Goal: Task Accomplishment & Management: Manage account settings

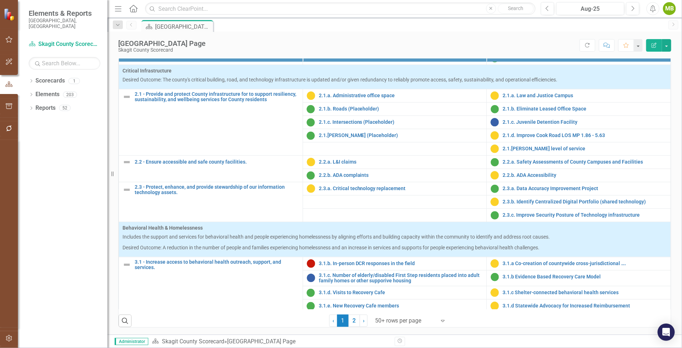
scroll to position [598, 0]
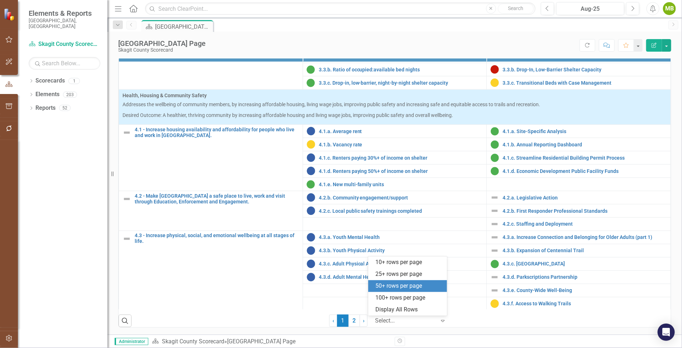
click at [439, 321] on icon "Expand" at bounding box center [442, 320] width 7 height 6
click at [419, 297] on div "100+ rows per page" at bounding box center [409, 297] width 67 height 8
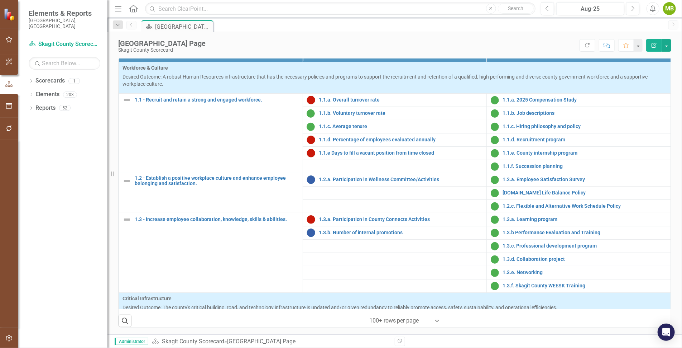
scroll to position [269, 0]
click at [350, 102] on link "1.1.a. Overall turnover rate" at bounding box center [401, 99] width 164 height 5
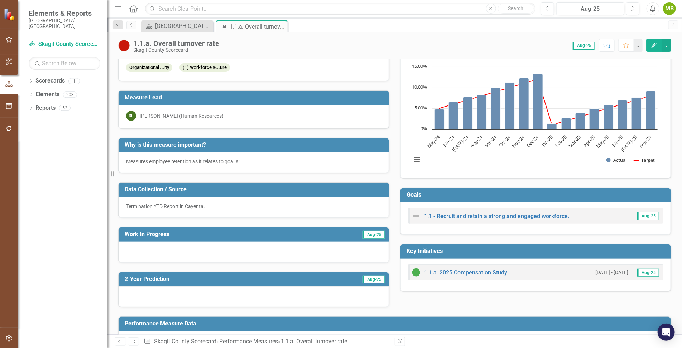
scroll to position [15, 0]
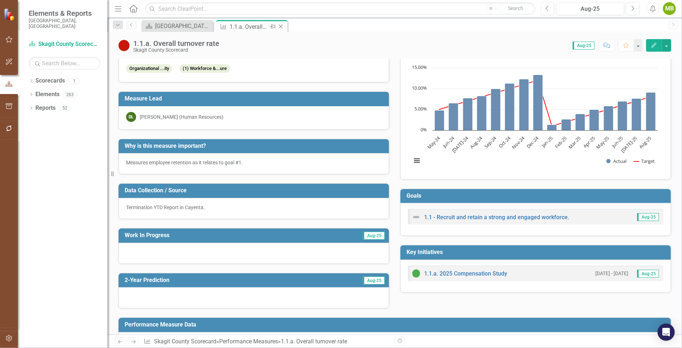
click at [283, 27] on icon "Close" at bounding box center [280, 27] width 7 height 6
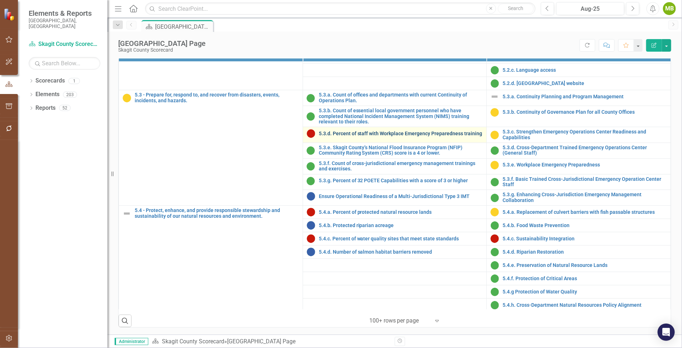
scroll to position [975, 0]
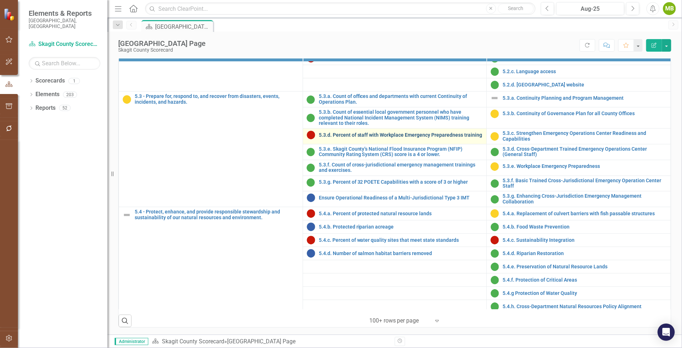
click at [349, 138] on link "5.3.d. Percent of staff with Workplace Emergency Preparedness training" at bounding box center [401, 135] width 164 height 5
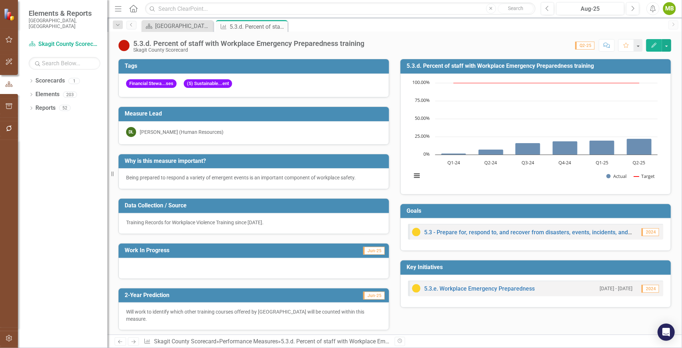
click at [653, 42] on button "Edit" at bounding box center [654, 45] width 16 height 13
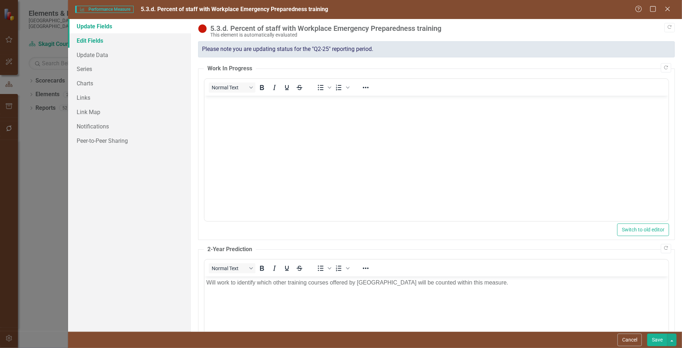
click at [94, 41] on link "Edit Fields" at bounding box center [129, 40] width 123 height 14
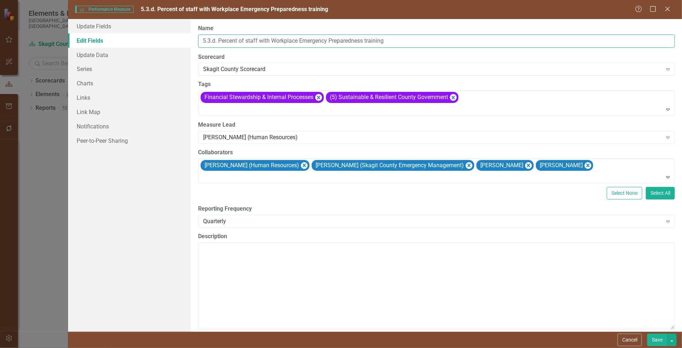
click at [215, 38] on input "5.3.d. Percent of staff with Workplace Emergency Preparedness training" at bounding box center [436, 40] width 477 height 13
type input "5.3.c. Percent of staff with Workplace Emergency Preparedness training"
click at [663, 342] on button "Save" at bounding box center [658, 339] width 20 height 13
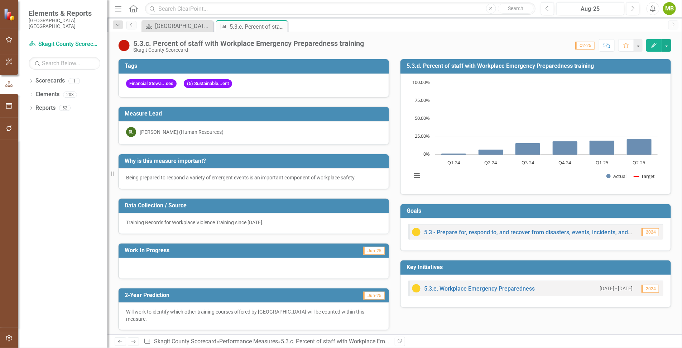
click at [652, 43] on icon "Edit" at bounding box center [654, 45] width 6 height 5
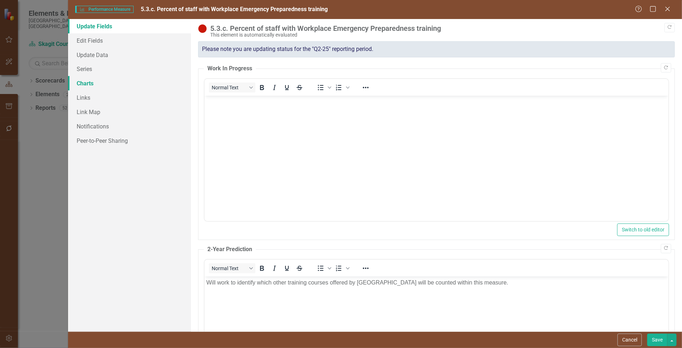
click at [94, 81] on link "Charts" at bounding box center [129, 83] width 123 height 14
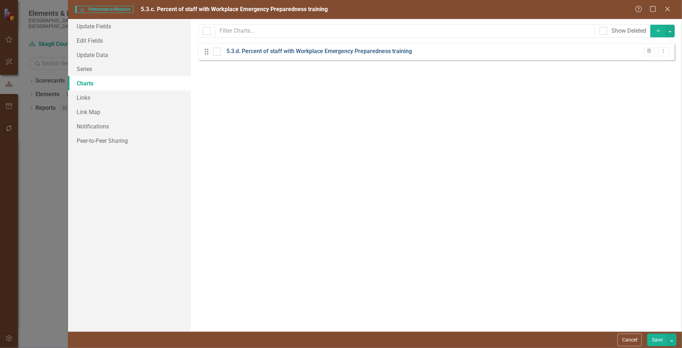
click at [254, 50] on link "5.3.d. Percent of staff with Workplace Emergency Preparedness training" at bounding box center [319, 51] width 186 height 8
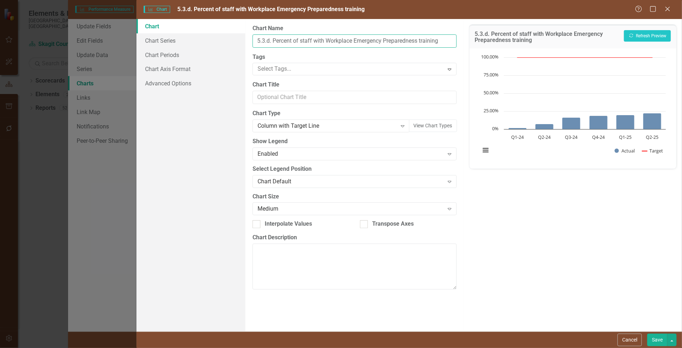
click at [269, 40] on input "5.3.d. Percent of staff with Workplace Emergency Preparedness training" at bounding box center [355, 40] width 204 height 13
type input "5.3.c. Percent of staff with Workplace Emergency Preparedness training"
click at [659, 340] on button "Save" at bounding box center [658, 339] width 20 height 13
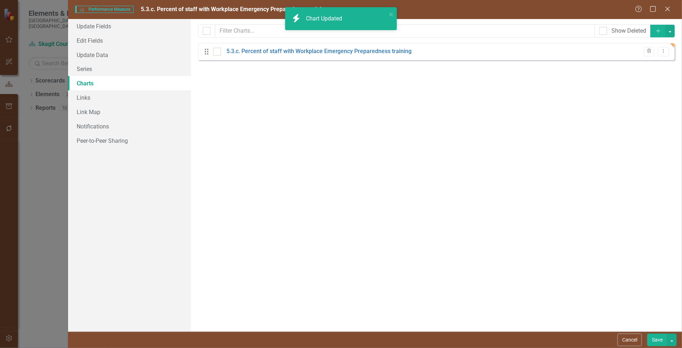
click at [660, 339] on button "Save" at bounding box center [658, 339] width 20 height 13
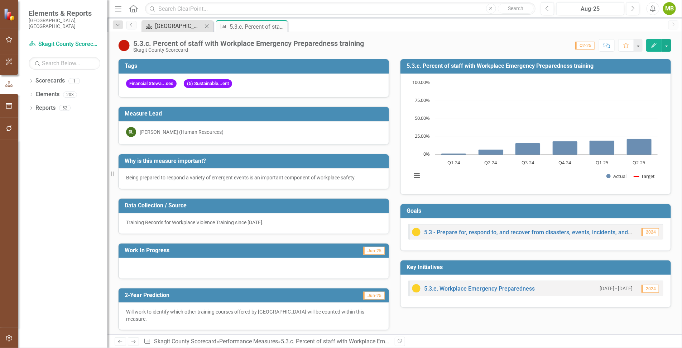
click at [176, 27] on div "[GEOGRAPHIC_DATA] Page" at bounding box center [178, 26] width 47 height 9
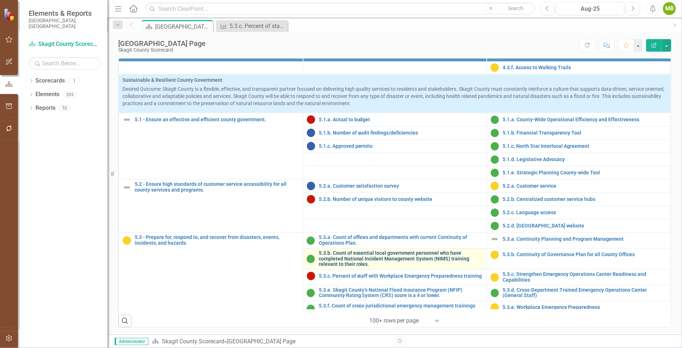
scroll to position [835, 0]
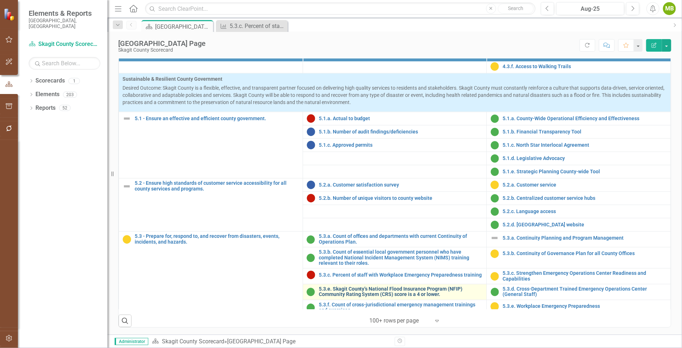
click at [354, 287] on link "5.3.e. Skagit County’s National Flood Insurance Program (NFIP) Community Rating…" at bounding box center [401, 291] width 164 height 11
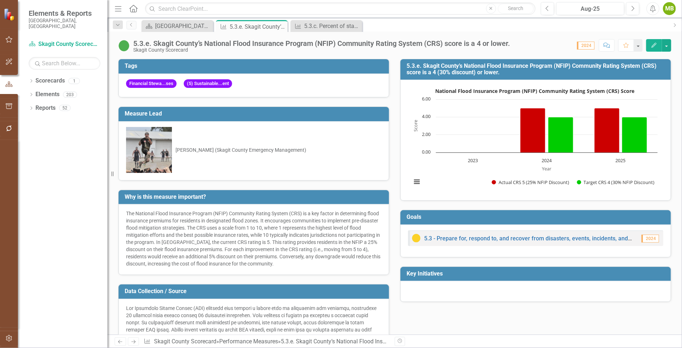
click at [656, 44] on icon "Edit" at bounding box center [654, 45] width 6 height 5
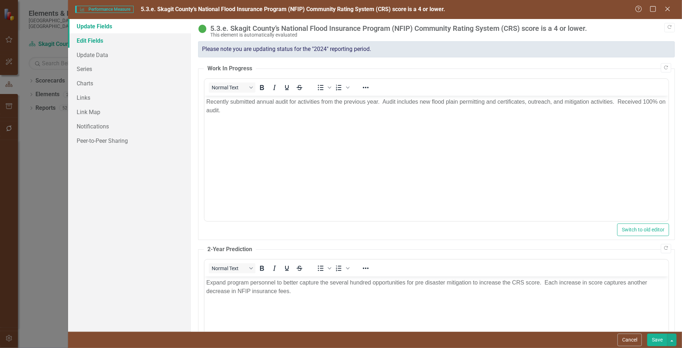
click at [89, 38] on link "Edit Fields" at bounding box center [129, 40] width 123 height 14
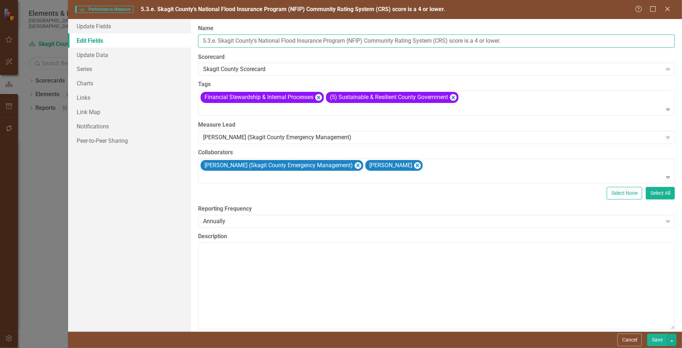
click at [215, 38] on input "5.3.e. Skagit County’s National Flood Insurance Program (NFIP) Community Rating…" at bounding box center [436, 40] width 477 height 13
type input "5.3.d. Skagit County’s National Flood Insurance Program (NFIP) Community Rating…"
click at [656, 339] on button "Save" at bounding box center [658, 339] width 20 height 13
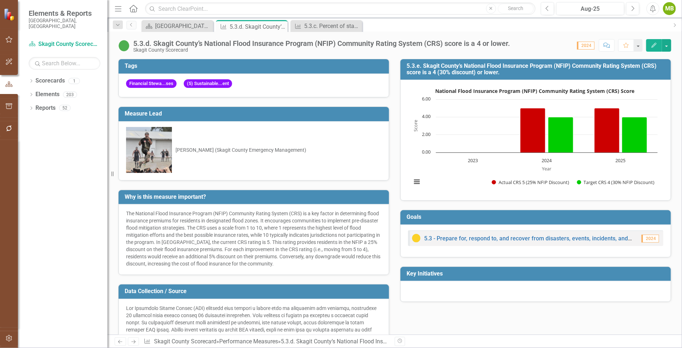
click at [654, 43] on icon "Edit" at bounding box center [654, 45] width 6 height 5
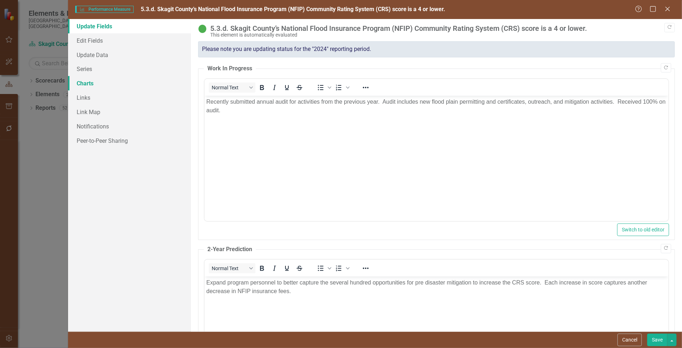
click at [87, 85] on link "Charts" at bounding box center [129, 83] width 123 height 14
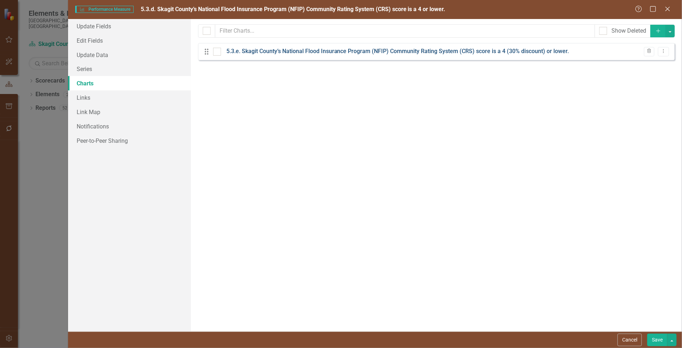
click at [266, 52] on link "5.3.e. Skagit County’s National Flood Insurance Program (NFIP) Community Rating…" at bounding box center [397, 51] width 343 height 8
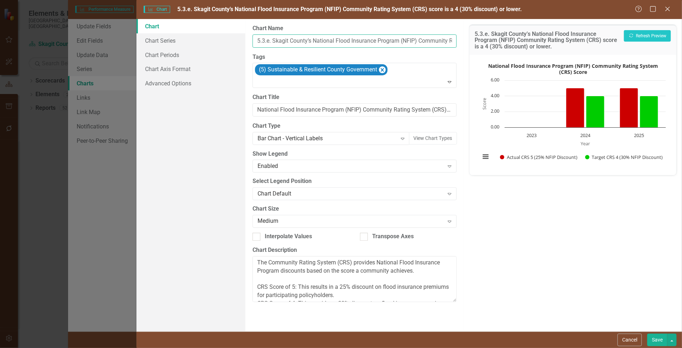
click at [269, 41] on input "5.3.e. Skagit County’s National Flood Insurance Program (NFIP) Community Rating…" at bounding box center [355, 40] width 204 height 13
type input "5.3.d. Skagit County’s National Flood Insurance Program (NFIP) Community Rating…"
click at [658, 339] on button "Save" at bounding box center [658, 339] width 20 height 13
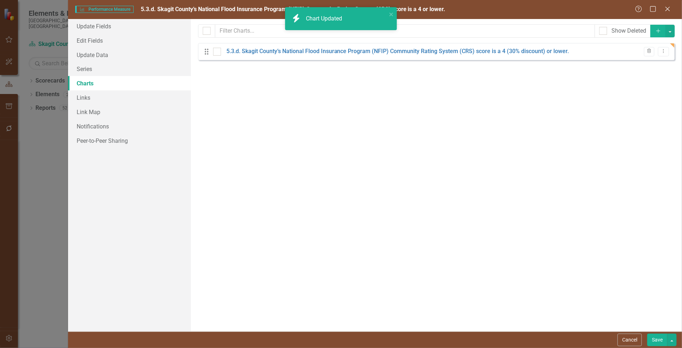
click at [659, 339] on button "Save" at bounding box center [658, 339] width 20 height 13
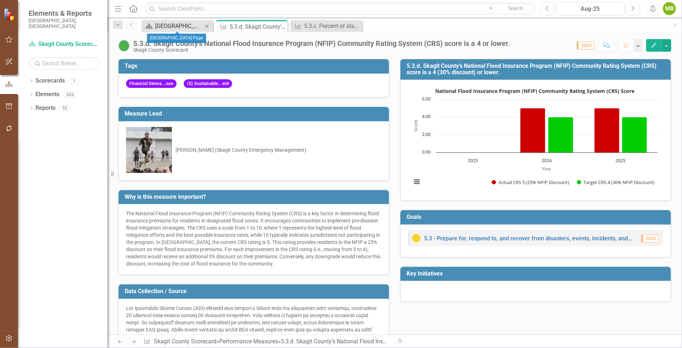
click at [192, 27] on div "[GEOGRAPHIC_DATA] Page" at bounding box center [178, 26] width 47 height 9
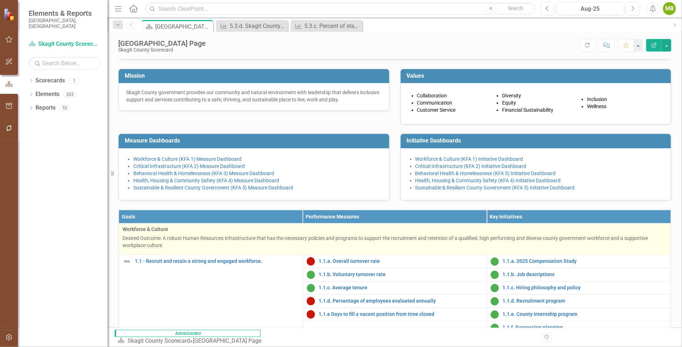
scroll to position [66, 0]
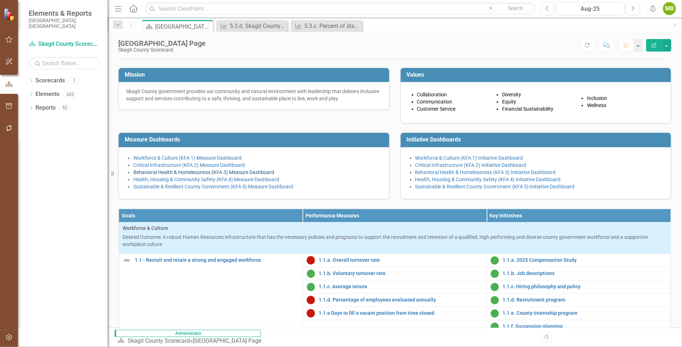
click at [199, 175] on link "Behavioral Health & Homelessness (KFA 3) Measure Dashboard" at bounding box center [203, 173] width 141 height 6
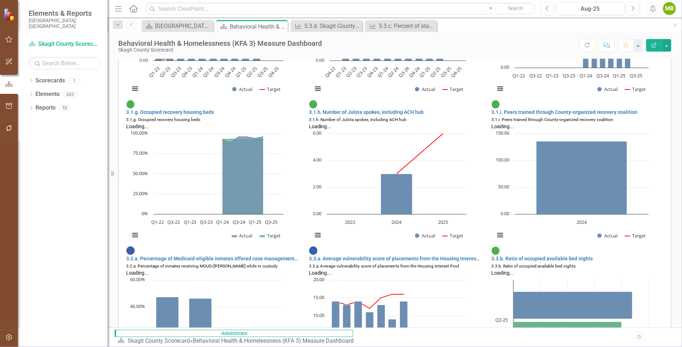
scroll to position [530, 0]
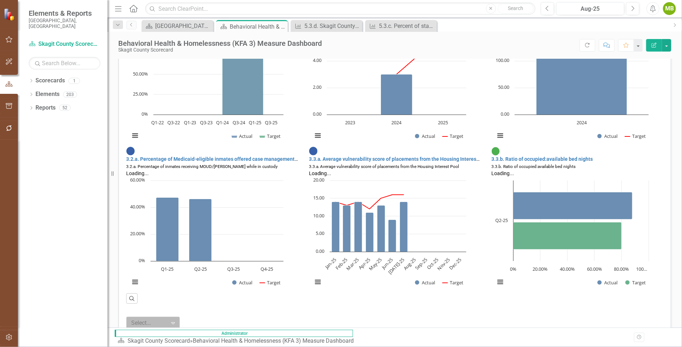
click at [175, 323] on icon at bounding box center [173, 324] width 4 height 2
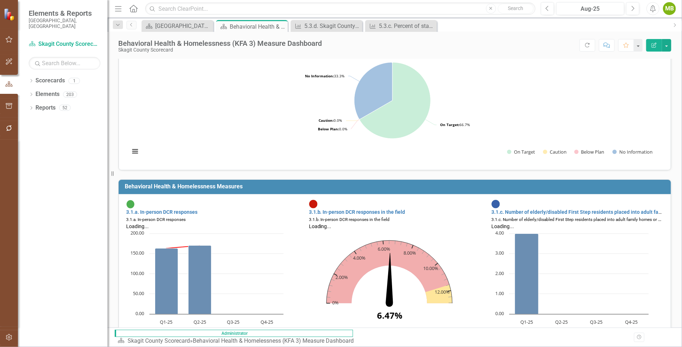
scroll to position [0, 0]
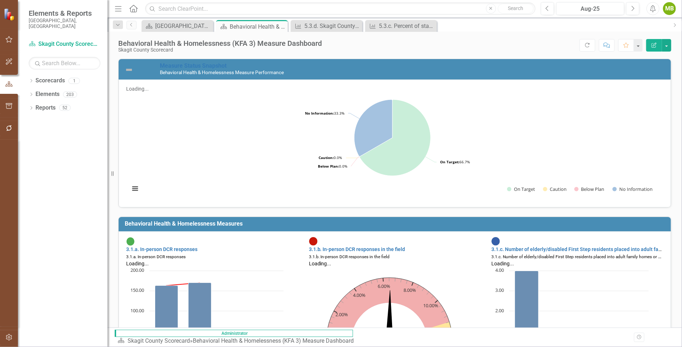
click at [655, 43] on icon "Edit Report" at bounding box center [654, 45] width 6 height 5
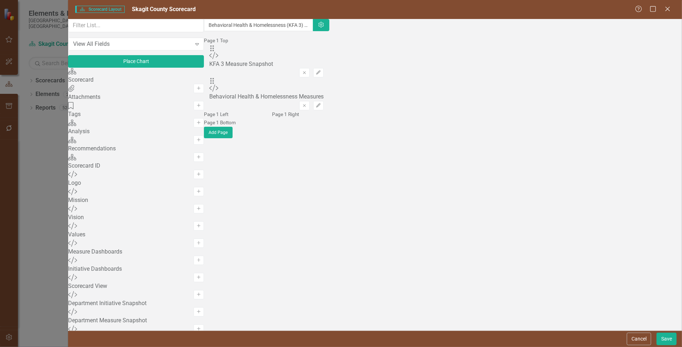
click at [324, 93] on div "Behavioral Health & Homelessness Measures" at bounding box center [266, 97] width 114 height 8
click at [321, 103] on icon "button" at bounding box center [318, 105] width 4 height 4
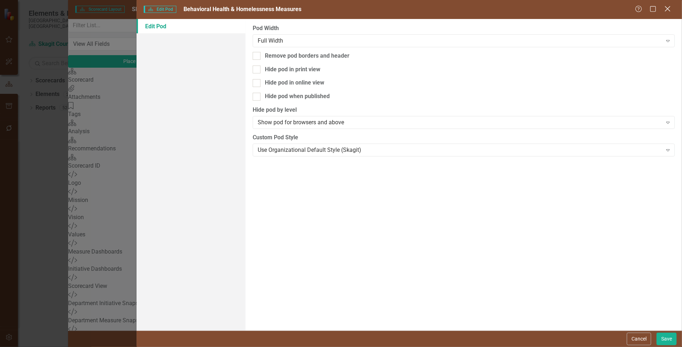
click at [671, 11] on icon "Close" at bounding box center [667, 8] width 9 height 7
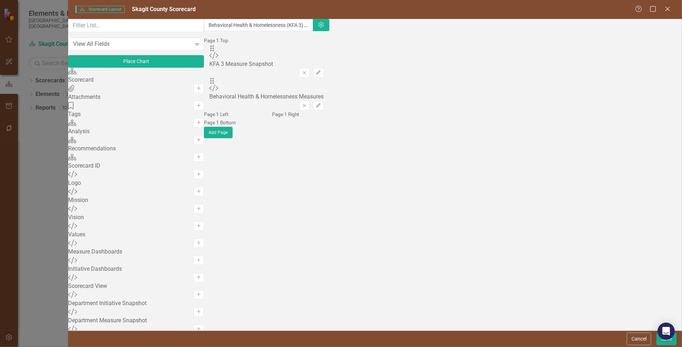
scroll to position [1110, 0]
click at [667, 9] on icon at bounding box center [667, 8] width 5 height 5
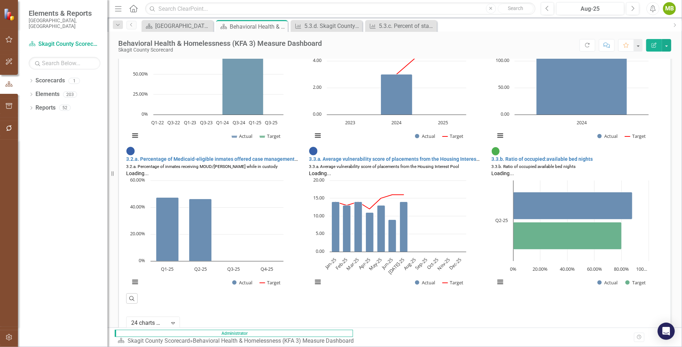
scroll to position [0, 0]
